Goal: Contribute content

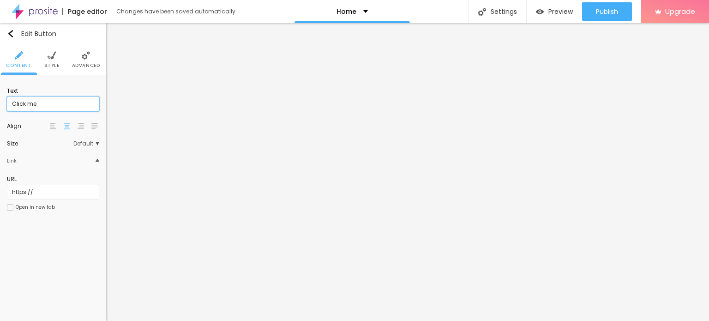
click at [80, 100] on input "Click me" at bounding box center [53, 104] width 92 height 15
paste input "Whatsapp 📞 :- [PHONE_NUMBER]"
type input "Whatsapp 📞 :- [PHONE_NUMBER]"
click at [67, 199] on input "https://" at bounding box center [53, 192] width 92 height 15
paste input "[DOMAIN_NAME][URL]"
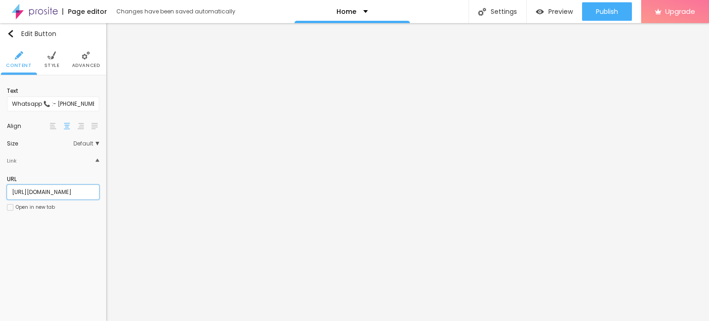
type input "[URL][DOMAIN_NAME]"
click at [14, 205] on div "Open in new tab" at bounding box center [31, 207] width 48 height 6
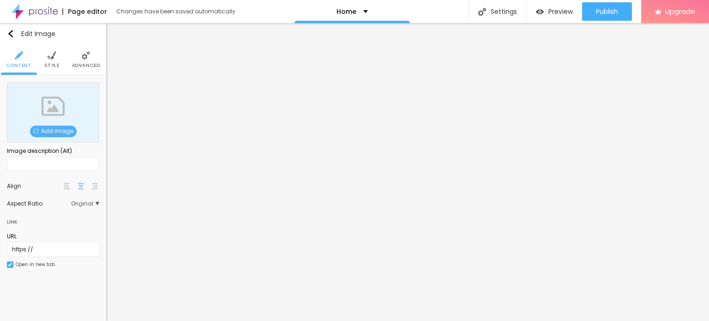
click at [55, 133] on span "Add image" at bounding box center [53, 132] width 47 height 12
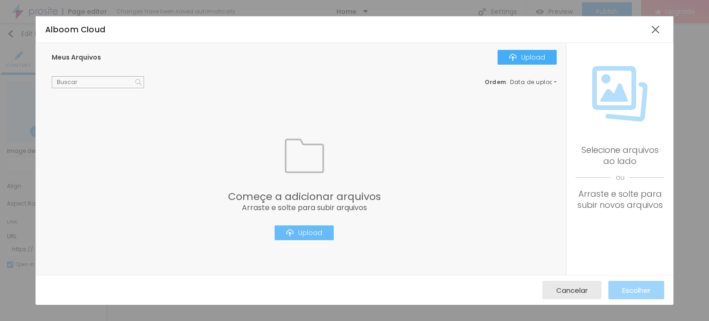
click at [332, 232] on button "Upload" at bounding box center [304, 232] width 59 height 15
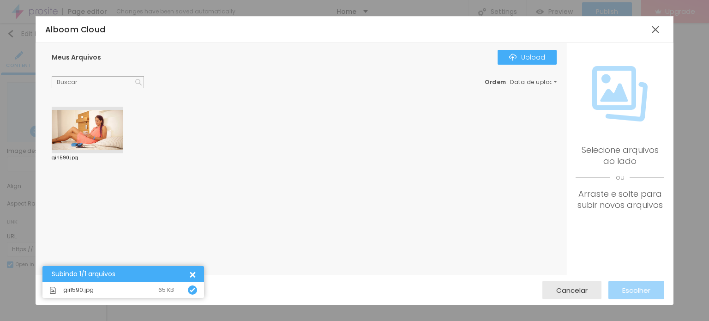
drag, startPoint x: 107, startPoint y: 123, endPoint x: 211, endPoint y: 158, distance: 109.8
click at [107, 123] on div at bounding box center [87, 130] width 71 height 47
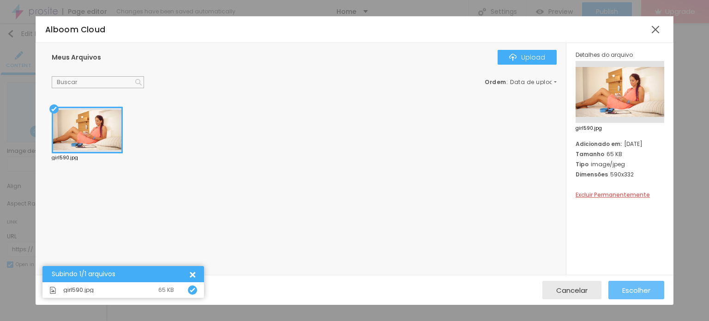
click at [626, 292] on span "Escolher" at bounding box center [637, 290] width 28 height 8
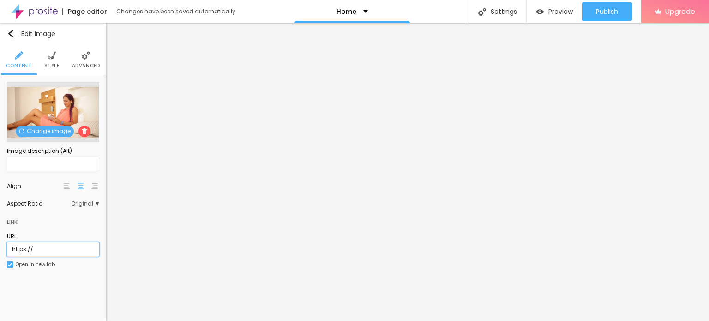
click at [53, 255] on input "https://" at bounding box center [53, 249] width 92 height 15
type input "[URL][DOMAIN_NAME]"
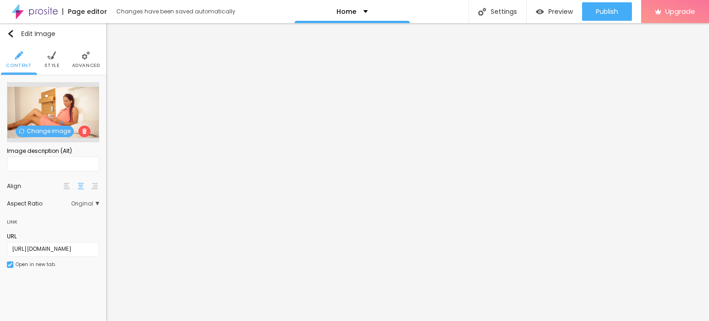
scroll to position [0, 0]
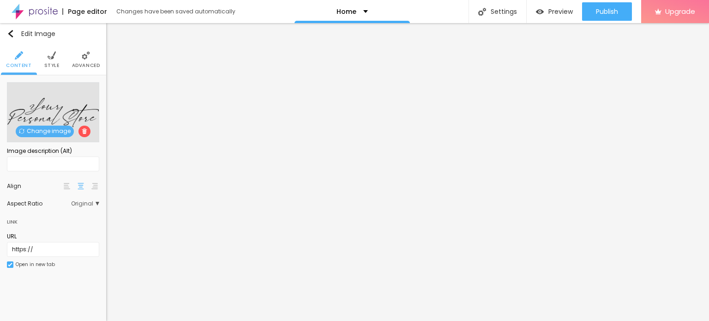
click at [35, 134] on span "Change image" at bounding box center [45, 132] width 58 height 12
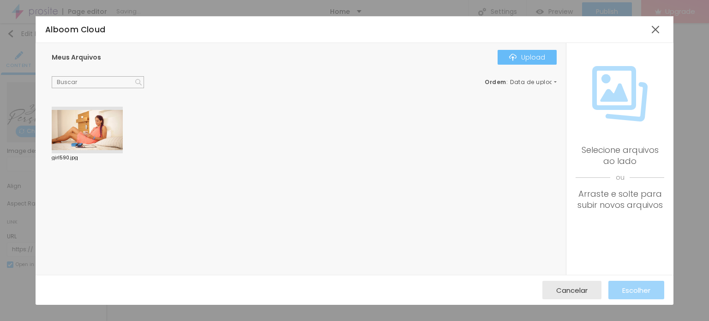
click at [533, 55] on div "Upload" at bounding box center [527, 57] width 36 height 7
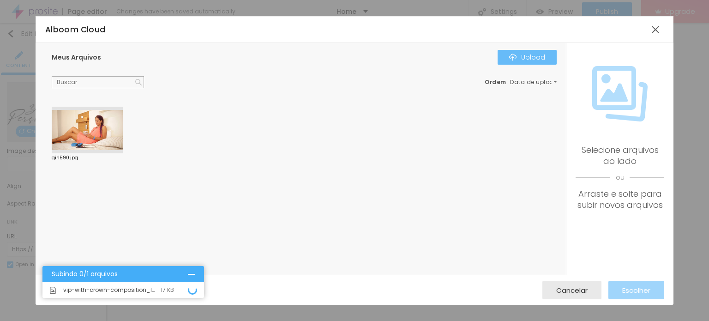
click at [520, 59] on div "Upload" at bounding box center [527, 57] width 36 height 7
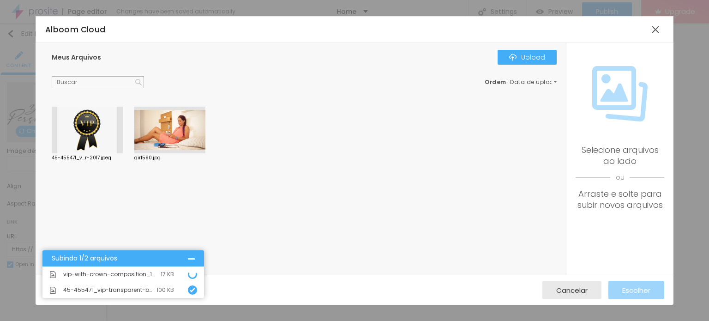
click at [96, 128] on div at bounding box center [87, 130] width 71 height 47
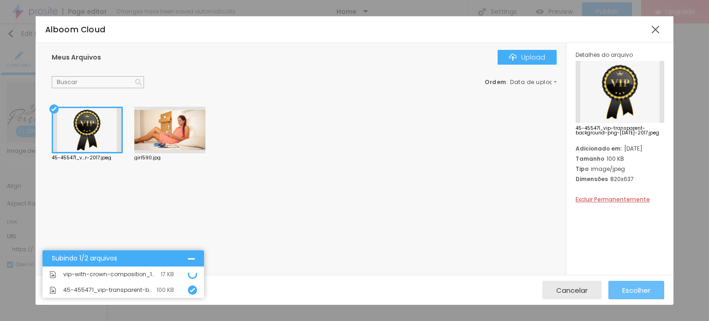
click at [628, 286] on span "Escolher" at bounding box center [637, 290] width 28 height 8
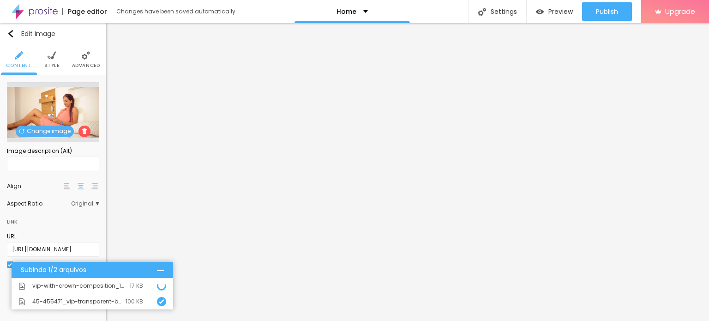
click at [31, 5] on img at bounding box center [35, 11] width 46 height 23
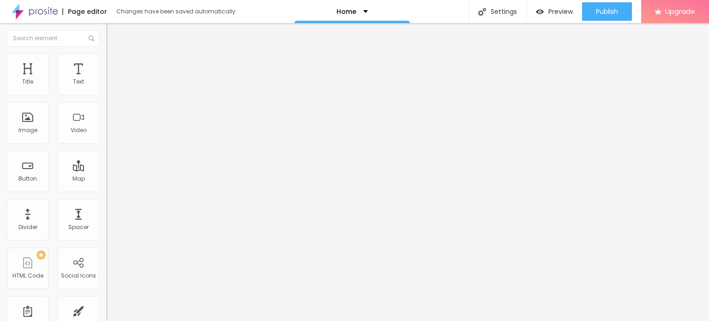
click at [106, 189] on input "https://" at bounding box center [161, 184] width 111 height 9
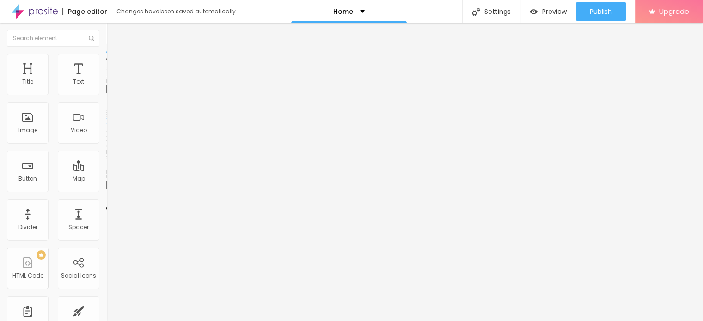
click at [106, 189] on input "https://" at bounding box center [161, 184] width 111 height 9
type input "[URL][DOMAIN_NAME]"
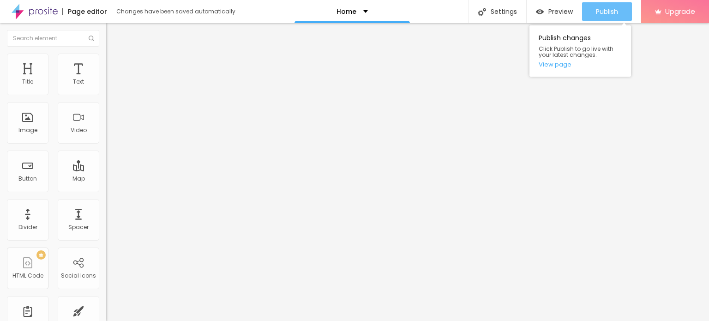
click at [591, 14] on button "Publish" at bounding box center [607, 11] width 50 height 18
click at [609, 8] on span "Publish" at bounding box center [607, 11] width 22 height 7
